Goal: Task Accomplishment & Management: Use online tool/utility

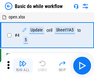
click at [23, 66] on img "button" at bounding box center [22, 63] width 7 height 7
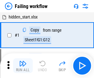
click at [23, 66] on img "button" at bounding box center [22, 63] width 7 height 7
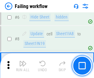
scroll to position [130, 0]
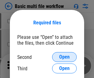
click at [64, 57] on span "Open" at bounding box center [64, 56] width 10 height 5
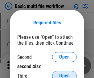
click at [64, 73] on span "Open" at bounding box center [64, 75] width 10 height 5
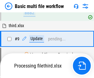
scroll to position [214, 0]
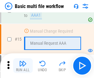
click at [23, 66] on img "button" at bounding box center [22, 63] width 7 height 7
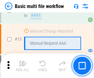
scroll to position [409, 0]
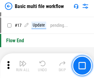
click at [23, 66] on img "button" at bounding box center [22, 63] width 7 height 7
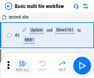
click at [23, 66] on img "button" at bounding box center [22, 63] width 7 height 7
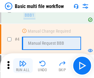
click at [23, 66] on img "button" at bounding box center [22, 63] width 7 height 7
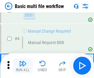
click at [23, 66] on img "button" at bounding box center [22, 63] width 7 height 7
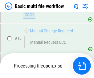
scroll to position [288, 0]
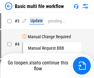
scroll to position [25, 0]
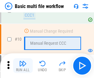
click at [23, 66] on img "button" at bounding box center [22, 63] width 7 height 7
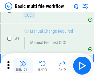
click at [23, 66] on img "button" at bounding box center [22, 63] width 7 height 7
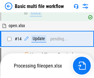
scroll to position [322, 0]
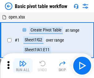
click at [23, 66] on img "button" at bounding box center [22, 63] width 7 height 7
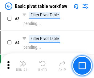
scroll to position [147, 0]
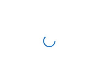
scroll to position [2, 0]
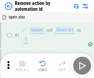
scroll to position [23, 0]
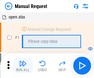
click at [23, 66] on img "button" at bounding box center [22, 63] width 7 height 7
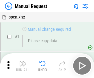
scroll to position [21, 0]
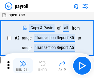
click at [23, 66] on img "button" at bounding box center [22, 63] width 7 height 7
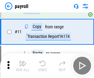
scroll to position [45, 0]
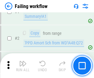
scroll to position [99, 0]
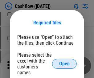
click at [64, 61] on span "Open" at bounding box center [64, 63] width 10 height 5
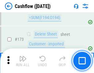
scroll to position [651, 0]
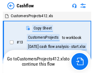
scroll to position [7, 0]
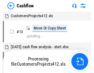
scroll to position [7, 0]
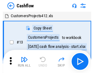
scroll to position [7, 0]
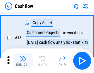
click at [23, 61] on img "button" at bounding box center [22, 58] width 7 height 7
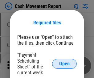
click at [64, 64] on span "Open" at bounding box center [64, 63] width 10 height 5
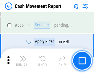
scroll to position [2820, 0]
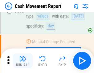
click at [23, 61] on img "button" at bounding box center [22, 58] width 7 height 7
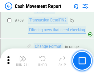
scroll to position [3419, 0]
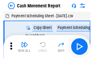
scroll to position [11, 0]
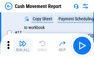
click at [23, 46] on img "button" at bounding box center [22, 43] width 7 height 7
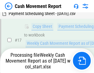
scroll to position [128, 0]
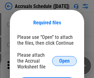
click at [64, 61] on span "Open" at bounding box center [64, 60] width 10 height 5
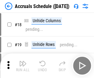
scroll to position [59, 0]
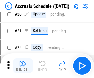
click at [23, 66] on img "button" at bounding box center [22, 63] width 7 height 7
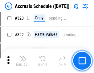
scroll to position [1144, 0]
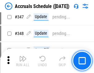
click at [23, 61] on img "button" at bounding box center [22, 58] width 7 height 7
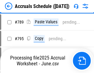
scroll to position [2585, 0]
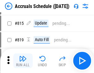
click at [23, 61] on img "button" at bounding box center [22, 58] width 7 height 7
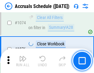
scroll to position [3685, 0]
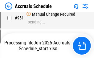
scroll to position [3384, 0]
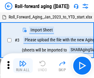
click at [23, 61] on img "button" at bounding box center [22, 63] width 7 height 7
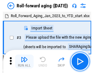
scroll to position [1, 0]
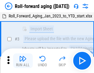
click at [23, 61] on img "button" at bounding box center [22, 58] width 7 height 7
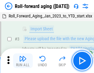
scroll to position [40, 0]
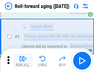
click at [23, 61] on img "button" at bounding box center [22, 58] width 7 height 7
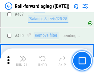
scroll to position [2134, 0]
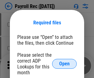
click at [64, 64] on span "Open" at bounding box center [64, 63] width 10 height 5
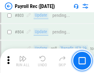
scroll to position [3909, 0]
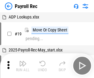
click at [23, 66] on img "button" at bounding box center [22, 63] width 7 height 7
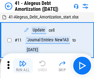
click at [23, 66] on img "button" at bounding box center [22, 63] width 7 height 7
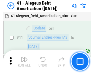
scroll to position [76, 0]
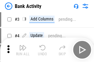
click at [23, 50] on img "button" at bounding box center [22, 47] width 7 height 7
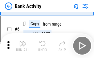
scroll to position [33, 0]
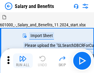
click at [23, 61] on img "button" at bounding box center [22, 58] width 7 height 7
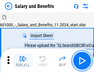
scroll to position [8, 0]
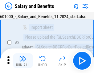
click at [23, 61] on img "button" at bounding box center [22, 58] width 7 height 7
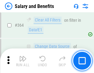
scroll to position [2897, 0]
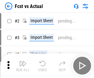
click at [23, 61] on img "button" at bounding box center [22, 63] width 7 height 7
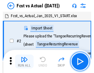
scroll to position [8, 0]
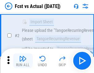
click at [23, 61] on img "button" at bounding box center [22, 58] width 7 height 7
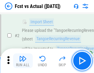
scroll to position [58, 0]
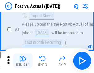
click at [23, 61] on img "button" at bounding box center [22, 58] width 7 height 7
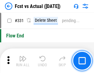
scroll to position [2945, 0]
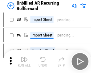
scroll to position [13, 0]
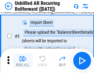
click at [23, 61] on img "button" at bounding box center [22, 58] width 7 height 7
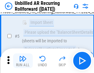
click at [23, 61] on img "button" at bounding box center [22, 58] width 7 height 7
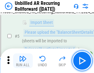
scroll to position [58, 0]
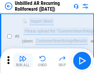
click at [23, 61] on img "button" at bounding box center [22, 58] width 7 height 7
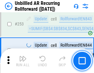
scroll to position [2090, 0]
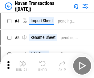
click at [23, 61] on img "button" at bounding box center [22, 63] width 7 height 7
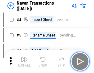
scroll to position [10, 0]
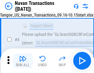
click at [23, 61] on img "button" at bounding box center [22, 58] width 7 height 7
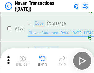
scroll to position [1995, 0]
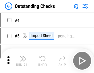
click at [23, 61] on img "button" at bounding box center [22, 58] width 7 height 7
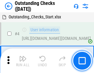
scroll to position [26, 0]
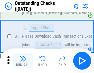
click at [23, 61] on img "button" at bounding box center [22, 58] width 7 height 7
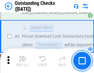
scroll to position [64, 0]
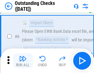
click at [23, 61] on img "button" at bounding box center [22, 58] width 7 height 7
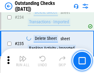
scroll to position [1868, 0]
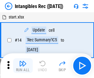
click at [23, 66] on img "button" at bounding box center [22, 63] width 7 height 7
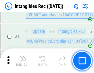
scroll to position [240, 0]
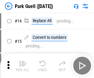
click at [23, 61] on img "button" at bounding box center [22, 63] width 7 height 7
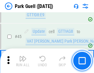
scroll to position [769, 0]
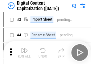
scroll to position [18, 0]
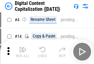
click at [23, 52] on img "button" at bounding box center [22, 49] width 7 height 7
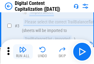
click at [23, 52] on img "button" at bounding box center [22, 49] width 7 height 7
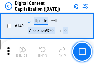
scroll to position [653, 0]
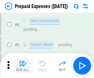
click at [23, 61] on img "button" at bounding box center [22, 63] width 7 height 7
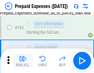
click at [23, 61] on img "button" at bounding box center [22, 58] width 7 height 7
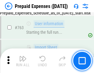
scroll to position [1742, 0]
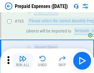
click at [23, 61] on img "button" at bounding box center [22, 58] width 7 height 7
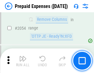
scroll to position [6431, 0]
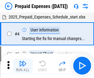
click at [23, 66] on img "button" at bounding box center [22, 63] width 7 height 7
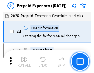
scroll to position [27, 0]
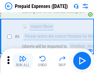
click at [23, 61] on img "button" at bounding box center [22, 58] width 7 height 7
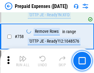
scroll to position [2192, 0]
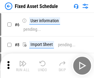
click at [23, 66] on img "button" at bounding box center [22, 63] width 7 height 7
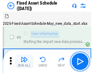
scroll to position [33, 0]
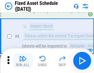
click at [23, 61] on img "button" at bounding box center [22, 58] width 7 height 7
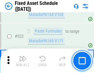
scroll to position [2138, 0]
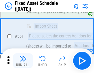
click at [23, 61] on img "button" at bounding box center [22, 58] width 7 height 7
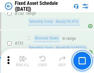
scroll to position [3000, 0]
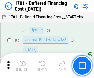
scroll to position [74, 0]
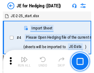
scroll to position [1, 0]
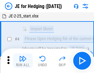
click at [23, 61] on img "button" at bounding box center [22, 58] width 7 height 7
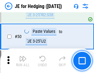
scroll to position [398, 0]
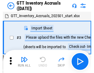
scroll to position [1, 0]
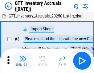
click at [23, 61] on img "button" at bounding box center [22, 58] width 7 height 7
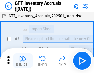
click at [23, 61] on img "button" at bounding box center [22, 58] width 7 height 7
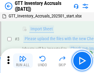
scroll to position [40, 0]
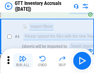
click at [23, 61] on img "button" at bounding box center [22, 58] width 7 height 7
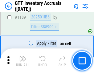
scroll to position [5024, 0]
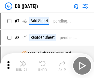
click at [23, 66] on img "button" at bounding box center [22, 63] width 7 height 7
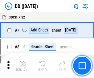
scroll to position [59, 0]
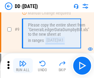
click at [23, 66] on img "button" at bounding box center [22, 63] width 7 height 7
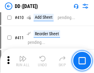
scroll to position [2753, 0]
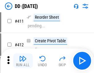
click at [23, 61] on img "button" at bounding box center [22, 58] width 7 height 7
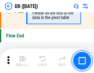
scroll to position [2945, 0]
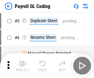
click at [23, 66] on img "button" at bounding box center [22, 63] width 7 height 7
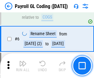
scroll to position [74, 0]
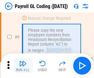
click at [23, 66] on img "button" at bounding box center [22, 63] width 7 height 7
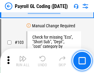
scroll to position [1443, 0]
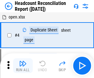
click at [23, 66] on img "button" at bounding box center [22, 63] width 7 height 7
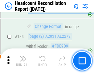
scroll to position [740, 0]
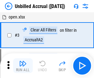
click at [23, 66] on img "button" at bounding box center [22, 63] width 7 height 7
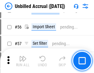
scroll to position [642, 0]
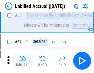
click at [23, 61] on img "button" at bounding box center [22, 58] width 7 height 7
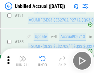
scroll to position [1833, 0]
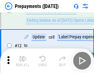
scroll to position [38, 0]
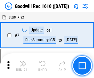
scroll to position [105, 0]
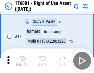
scroll to position [40, 0]
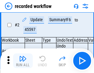
click at [23, 61] on img "button" at bounding box center [22, 58] width 7 height 7
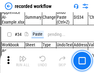
scroll to position [1923, 0]
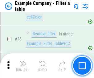
scroll to position [563, 0]
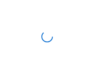
scroll to position [10, 0]
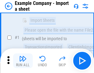
click at [23, 61] on img "button" at bounding box center [22, 58] width 7 height 7
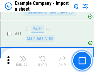
scroll to position [136, 0]
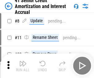
click at [23, 61] on img "button" at bounding box center [22, 63] width 7 height 7
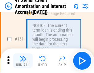
click at [23, 61] on img "button" at bounding box center [22, 58] width 7 height 7
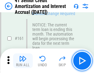
scroll to position [658, 0]
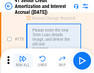
click at [23, 61] on img "button" at bounding box center [22, 58] width 7 height 7
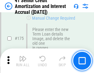
scroll to position [721, 0]
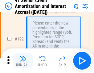
click at [23, 61] on img "button" at bounding box center [22, 58] width 7 height 7
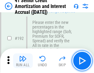
scroll to position [785, 0]
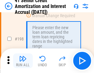
click at [23, 61] on img "button" at bounding box center [22, 58] width 7 height 7
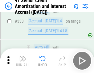
scroll to position [1572, 0]
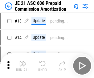
click at [23, 61] on img "button" at bounding box center [22, 63] width 7 height 7
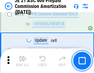
scroll to position [1149, 0]
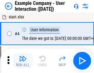
click at [23, 61] on img "button" at bounding box center [22, 58] width 7 height 7
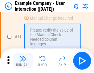
click at [23, 61] on img "button" at bounding box center [22, 58] width 7 height 7
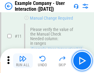
scroll to position [133, 0]
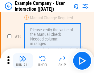
click at [23, 61] on img "button" at bounding box center [22, 58] width 7 height 7
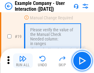
click at [23, 61] on img "button" at bounding box center [22, 58] width 7 height 7
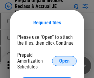
click at [64, 61] on span "Open" at bounding box center [64, 60] width 10 height 5
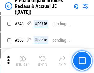
scroll to position [831, 0]
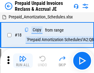
click at [23, 61] on img "button" at bounding box center [22, 58] width 7 height 7
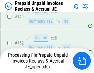
scroll to position [831, 0]
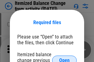
click at [64, 58] on span "Open" at bounding box center [64, 60] width 10 height 5
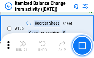
scroll to position [1184, 0]
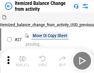
scroll to position [10, 0]
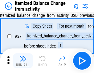
click at [23, 61] on img "button" at bounding box center [22, 58] width 7 height 7
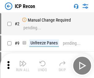
scroll to position [3, 0]
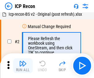
click at [23, 66] on img "button" at bounding box center [22, 63] width 7 height 7
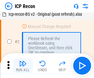
click at [23, 66] on img "button" at bounding box center [22, 63] width 7 height 7
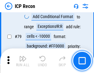
scroll to position [603, 0]
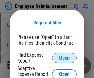
click at [64, 58] on span "Open" at bounding box center [64, 57] width 10 height 5
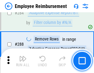
scroll to position [1672, 0]
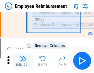
click at [23, 61] on img "button" at bounding box center [22, 58] width 7 height 7
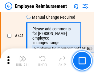
scroll to position [4317, 0]
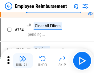
click at [23, 61] on img "button" at bounding box center [22, 58] width 7 height 7
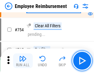
click at [23, 61] on img "button" at bounding box center [22, 58] width 7 height 7
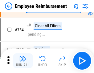
click at [23, 61] on img "button" at bounding box center [22, 58] width 7 height 7
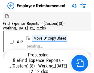
scroll to position [21, 0]
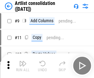
click at [23, 66] on img "button" at bounding box center [22, 63] width 7 height 7
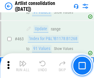
scroll to position [2694, 0]
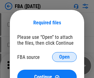
click at [64, 57] on span "Open" at bounding box center [64, 56] width 10 height 5
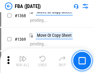
scroll to position [6608, 0]
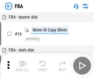
scroll to position [6, 0]
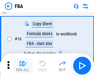
click at [23, 66] on img "button" at bounding box center [22, 63] width 7 height 7
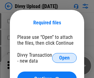
click at [64, 58] on span "Open" at bounding box center [64, 57] width 10 height 5
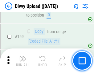
scroll to position [637, 0]
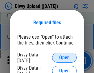
click at [64, 58] on span "Open" at bounding box center [64, 57] width 10 height 5
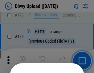
scroll to position [691, 0]
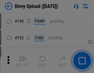
scroll to position [776, 0]
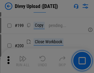
scroll to position [895, 0]
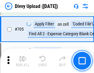
scroll to position [4209, 0]
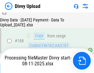
scroll to position [724, 0]
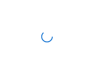
scroll to position [637, 0]
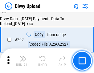
scroll to position [996, 0]
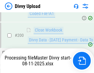
scroll to position [996, 0]
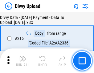
scroll to position [1267, 0]
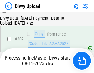
scroll to position [1136, 0]
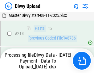
scroll to position [1367, 0]
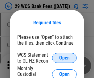
click at [64, 58] on span "Open" at bounding box center [64, 57] width 10 height 5
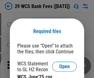
scroll to position [9, 0]
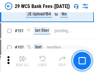
scroll to position [600, 0]
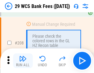
click at [23, 61] on img "button" at bounding box center [22, 58] width 7 height 7
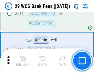
scroll to position [3096, 0]
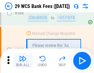
click at [23, 61] on img "button" at bounding box center [22, 58] width 7 height 7
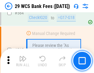
scroll to position [3327, 0]
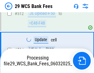
scroll to position [3285, 0]
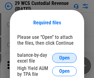
click at [64, 58] on span "Open" at bounding box center [64, 57] width 10 height 5
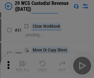
scroll to position [132, 0]
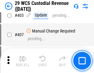
scroll to position [2850, 0]
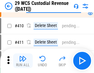
click at [23, 61] on img "button" at bounding box center [22, 58] width 7 height 7
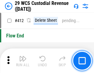
scroll to position [2938, 0]
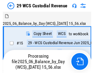
scroll to position [15, 0]
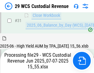
scroll to position [316, 0]
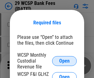
click at [64, 61] on span "Open" at bounding box center [64, 60] width 10 height 5
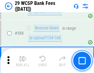
scroll to position [2422, 0]
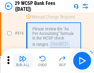
click at [23, 61] on img "button" at bounding box center [22, 58] width 7 height 7
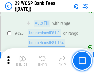
scroll to position [3904, 0]
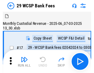
scroll to position [15, 0]
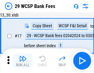
click at [23, 61] on img "button" at bounding box center [22, 58] width 7 height 7
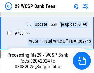
scroll to position [3409, 0]
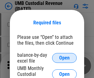
click at [64, 58] on span "Open" at bounding box center [64, 57] width 10 height 5
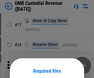
scroll to position [48, 0]
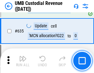
scroll to position [3220, 0]
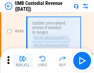
click at [23, 61] on img "button" at bounding box center [22, 58] width 7 height 7
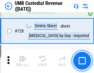
scroll to position [3795, 0]
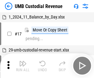
scroll to position [5, 0]
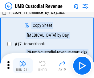
click at [23, 66] on img "button" at bounding box center [22, 63] width 7 height 7
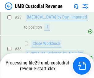
scroll to position [262, 0]
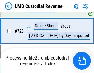
scroll to position [3781, 0]
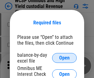
click at [64, 58] on span "Open" at bounding box center [64, 57] width 10 height 5
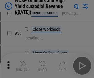
scroll to position [141, 0]
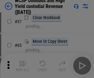
scroll to position [268, 0]
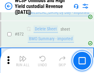
scroll to position [5207, 0]
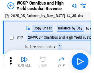
scroll to position [3, 0]
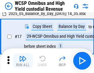
click at [23, 61] on img "button" at bounding box center [22, 58] width 7 height 7
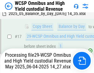
scroll to position [128, 0]
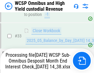
scroll to position [273, 0]
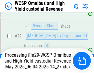
scroll to position [128, 0]
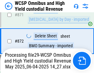
scroll to position [5193, 0]
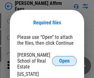
click at [64, 58] on span "Open" at bounding box center [64, 60] width 10 height 5
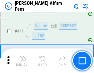
scroll to position [1415, 0]
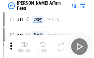
scroll to position [6, 0]
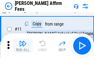
click at [23, 46] on img "button" at bounding box center [22, 43] width 7 height 7
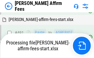
scroll to position [1681, 0]
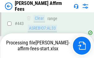
scroll to position [1614, 0]
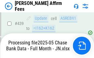
scroll to position [1614, 0]
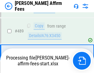
scroll to position [1606, 0]
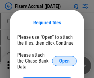
click at [64, 58] on span "Open" at bounding box center [64, 60] width 10 height 5
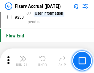
scroll to position [1950, 0]
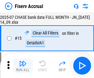
click at [23, 66] on img "button" at bounding box center [22, 63] width 7 height 7
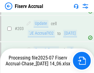
scroll to position [1697, 0]
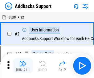
click at [23, 61] on img "button" at bounding box center [22, 63] width 7 height 7
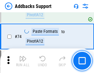
scroll to position [448, 0]
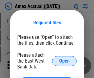
click at [64, 61] on span "Open" at bounding box center [64, 60] width 10 height 5
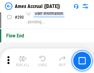
scroll to position [1916, 0]
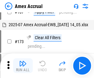
click at [23, 66] on img "button" at bounding box center [22, 63] width 7 height 7
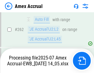
scroll to position [1678, 0]
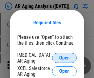
click at [64, 57] on span "Open" at bounding box center [64, 57] width 10 height 5
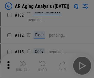
scroll to position [85, 0]
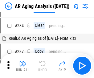
scroll to position [6, 0]
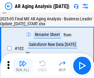
click at [23, 66] on img "button" at bounding box center [22, 63] width 7 height 7
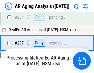
scroll to position [954, 0]
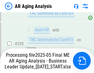
scroll to position [947, 0]
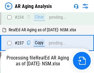
scroll to position [972, 0]
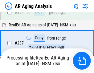
scroll to position [972, 0]
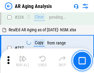
scroll to position [947, 0]
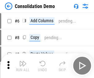
click at [23, 66] on img "button" at bounding box center [22, 63] width 7 height 7
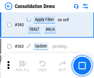
scroll to position [2062, 0]
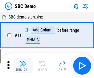
click at [23, 66] on img "button" at bounding box center [22, 63] width 7 height 7
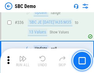
scroll to position [1619, 0]
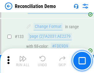
scroll to position [731, 0]
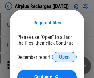
click at [64, 57] on span "Open" at bounding box center [64, 56] width 10 height 5
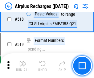
scroll to position [2648, 0]
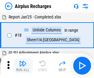
click at [23, 66] on img "button" at bounding box center [22, 63] width 7 height 7
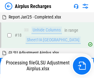
scroll to position [27, 0]
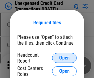
click at [64, 58] on span "Open" at bounding box center [64, 57] width 10 height 5
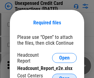
click at [64, 76] on span "Open" at bounding box center [64, 78] width 10 height 5
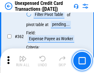
scroll to position [1582, 0]
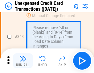
click at [23, 61] on img "button" at bounding box center [22, 58] width 7 height 7
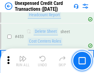
scroll to position [2098, 0]
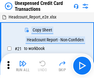
scroll to position [10, 0]
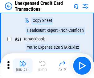
click at [23, 66] on img "button" at bounding box center [22, 63] width 7 height 7
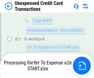
scroll to position [100, 0]
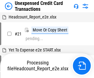
scroll to position [10, 0]
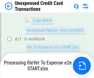
scroll to position [100, 0]
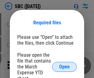
click at [64, 66] on span "Open" at bounding box center [64, 66] width 10 height 5
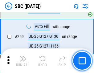
scroll to position [1202, 0]
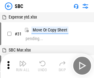
scroll to position [6, 0]
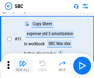
click at [23, 66] on img "button" at bounding box center [22, 63] width 7 height 7
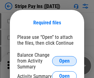
click at [64, 61] on span "Open" at bounding box center [64, 60] width 10 height 5
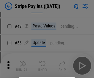
scroll to position [112, 0]
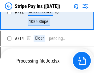
scroll to position [3190, 0]
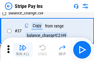
click at [23, 50] on img "button" at bounding box center [22, 47] width 7 height 7
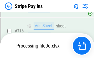
scroll to position [3176, 0]
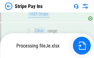
scroll to position [3176, 0]
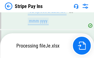
scroll to position [3176, 0]
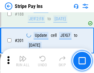
scroll to position [876, 0]
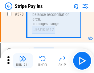
click at [23, 61] on img "button" at bounding box center [22, 58] width 7 height 7
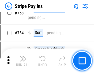
scroll to position [3168, 0]
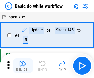
click at [23, 66] on img "button" at bounding box center [22, 63] width 7 height 7
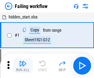
click at [23, 66] on img "button" at bounding box center [22, 63] width 7 height 7
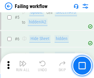
scroll to position [130, 0]
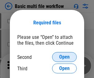
click at [64, 57] on span "Open" at bounding box center [64, 56] width 10 height 5
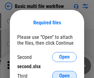
click at [64, 73] on span "Open" at bounding box center [64, 75] width 10 height 5
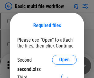
scroll to position [3, 0]
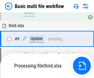
scroll to position [214, 0]
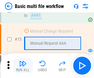
click at [23, 66] on img "button" at bounding box center [22, 63] width 7 height 7
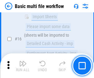
scroll to position [409, 0]
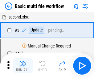
click at [23, 66] on img "button" at bounding box center [22, 63] width 7 height 7
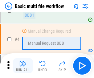
click at [23, 66] on img "button" at bounding box center [22, 63] width 7 height 7
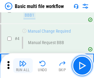
click at [23, 66] on img "button" at bounding box center [22, 63] width 7 height 7
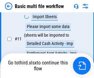
scroll to position [288, 0]
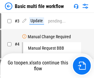
scroll to position [25, 0]
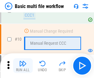
click at [23, 66] on img "button" at bounding box center [22, 63] width 7 height 7
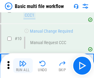
click at [23, 66] on img "button" at bounding box center [22, 63] width 7 height 7
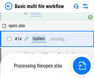
scroll to position [322, 0]
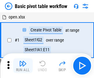
click at [23, 66] on img "button" at bounding box center [22, 63] width 7 height 7
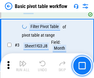
scroll to position [147, 0]
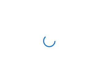
scroll to position [2, 0]
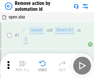
scroll to position [23, 0]
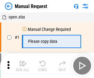
click at [23, 66] on img "button" at bounding box center [22, 63] width 7 height 7
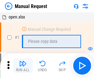
click at [23, 66] on img "button" at bounding box center [22, 63] width 7 height 7
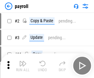
click at [23, 66] on img "button" at bounding box center [22, 63] width 7 height 7
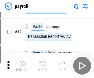
scroll to position [45, 0]
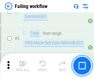
scroll to position [99, 0]
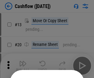
scroll to position [60, 0]
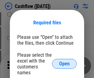
click at [64, 61] on span "Open" at bounding box center [64, 63] width 10 height 5
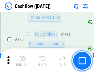
scroll to position [651, 0]
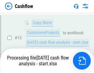
scroll to position [92, 0]
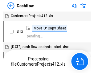
scroll to position [7, 0]
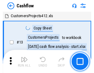
scroll to position [7, 0]
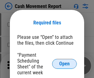
click at [64, 64] on span "Open" at bounding box center [64, 63] width 10 height 5
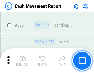
scroll to position [2820, 0]
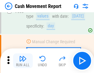
click at [23, 61] on img "button" at bounding box center [22, 58] width 7 height 7
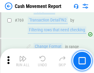
scroll to position [3419, 0]
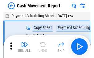
scroll to position [11, 0]
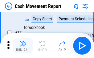
click at [23, 46] on img "button" at bounding box center [22, 43] width 7 height 7
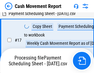
scroll to position [97, 0]
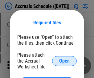
click at [64, 61] on span "Open" at bounding box center [64, 60] width 10 height 5
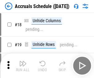
scroll to position [59, 0]
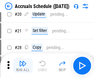
click at [23, 66] on img "button" at bounding box center [22, 63] width 7 height 7
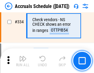
scroll to position [1272, 0]
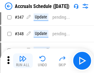
click at [23, 61] on img "button" at bounding box center [22, 58] width 7 height 7
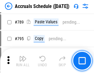
scroll to position [2585, 0]
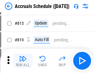
click at [23, 61] on img "button" at bounding box center [22, 58] width 7 height 7
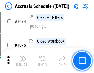
scroll to position [3685, 0]
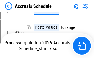
scroll to position [3043, 0]
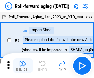
click at [23, 61] on img "button" at bounding box center [22, 63] width 7 height 7
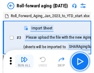
scroll to position [1, 0]
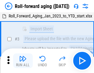
click at [23, 61] on img "button" at bounding box center [22, 58] width 7 height 7
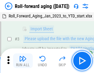
scroll to position [40, 0]
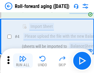
click at [23, 61] on img "button" at bounding box center [22, 58] width 7 height 7
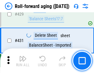
scroll to position [2134, 0]
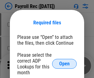
click at [64, 64] on span "Open" at bounding box center [64, 63] width 10 height 5
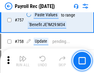
scroll to position [3642, 0]
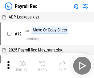
click at [23, 66] on img "button" at bounding box center [22, 63] width 7 height 7
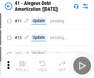
click at [23, 66] on img "button" at bounding box center [22, 63] width 7 height 7
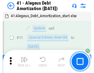
scroll to position [76, 0]
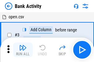
click at [23, 50] on img "button" at bounding box center [22, 47] width 7 height 7
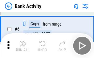
scroll to position [33, 0]
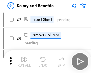
scroll to position [8, 0]
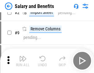
click at [23, 61] on img "button" at bounding box center [22, 58] width 7 height 7
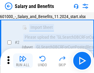
click at [23, 61] on img "button" at bounding box center [22, 58] width 7 height 7
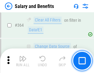
scroll to position [2897, 0]
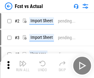
click at [23, 61] on img "button" at bounding box center [22, 63] width 7 height 7
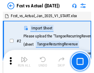
scroll to position [8, 0]
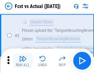
click at [23, 61] on img "button" at bounding box center [22, 58] width 7 height 7
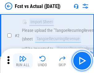
scroll to position [58, 0]
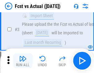
click at [23, 61] on img "button" at bounding box center [22, 58] width 7 height 7
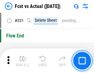
scroll to position [2945, 0]
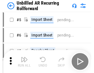
scroll to position [13, 0]
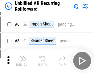
click at [23, 61] on img "button" at bounding box center [22, 58] width 7 height 7
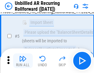
click at [23, 61] on img "button" at bounding box center [22, 58] width 7 height 7
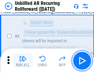
scroll to position [58, 0]
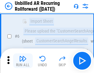
click at [23, 61] on img "button" at bounding box center [22, 58] width 7 height 7
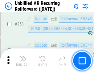
scroll to position [2090, 0]
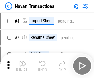
click at [23, 61] on img "button" at bounding box center [22, 63] width 7 height 7
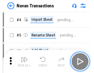
scroll to position [10, 0]
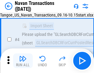
click at [23, 61] on img "button" at bounding box center [22, 58] width 7 height 7
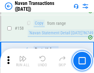
scroll to position [1995, 0]
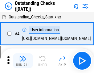
click at [23, 61] on img "button" at bounding box center [22, 58] width 7 height 7
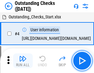
scroll to position [26, 0]
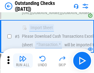
click at [23, 61] on img "button" at bounding box center [22, 58] width 7 height 7
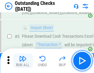
scroll to position [64, 0]
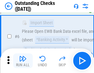
click at [23, 61] on img "button" at bounding box center [22, 58] width 7 height 7
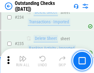
scroll to position [1868, 0]
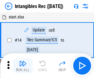
click at [23, 66] on img "button" at bounding box center [22, 63] width 7 height 7
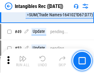
scroll to position [240, 0]
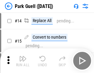
click at [23, 61] on img "button" at bounding box center [22, 58] width 7 height 7
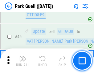
scroll to position [769, 0]
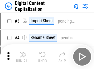
click at [23, 52] on img "button" at bounding box center [22, 53] width 7 height 7
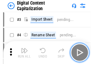
scroll to position [18, 0]
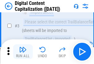
click at [23, 52] on img "button" at bounding box center [22, 49] width 7 height 7
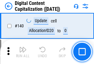
scroll to position [653, 0]
